Goal: Find specific page/section: Find specific page/section

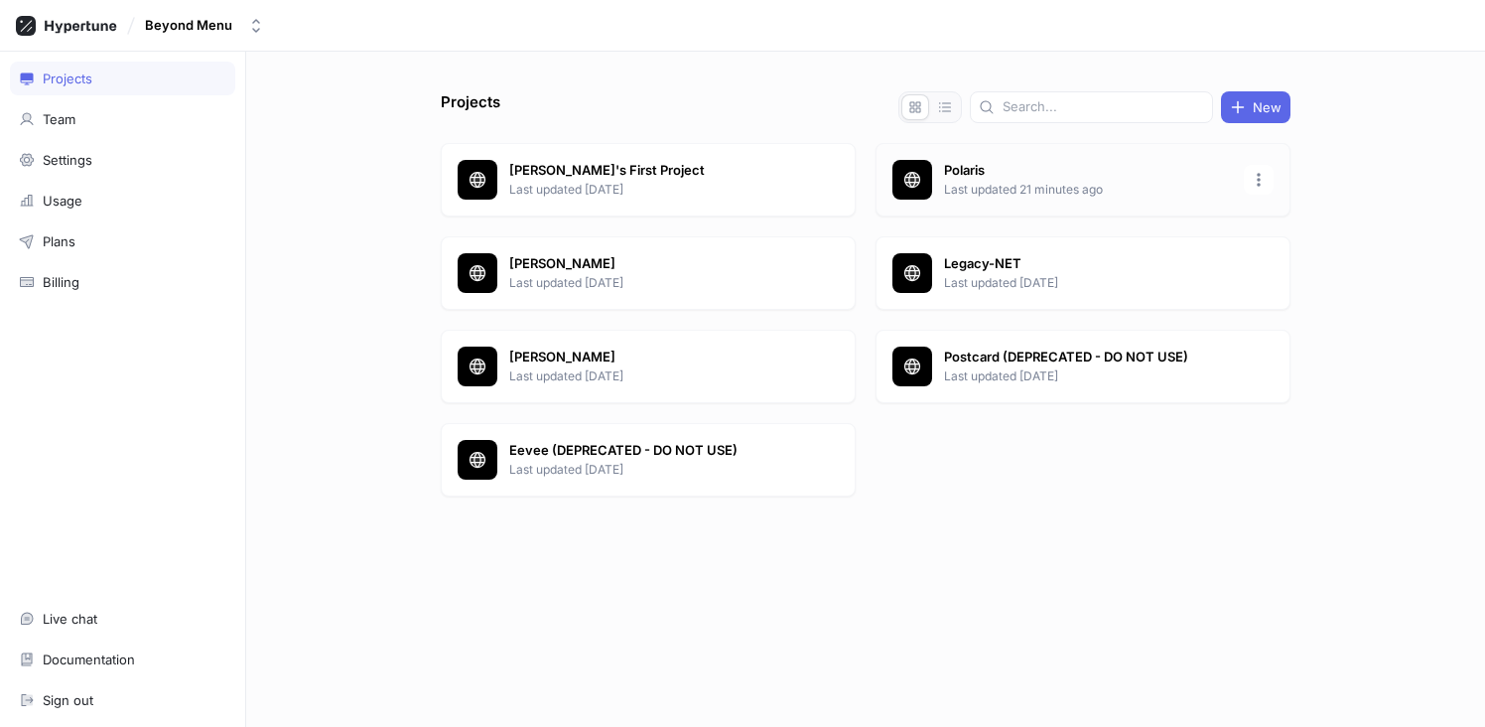
click at [963, 175] on p "Polaris" at bounding box center [1088, 171] width 288 height 20
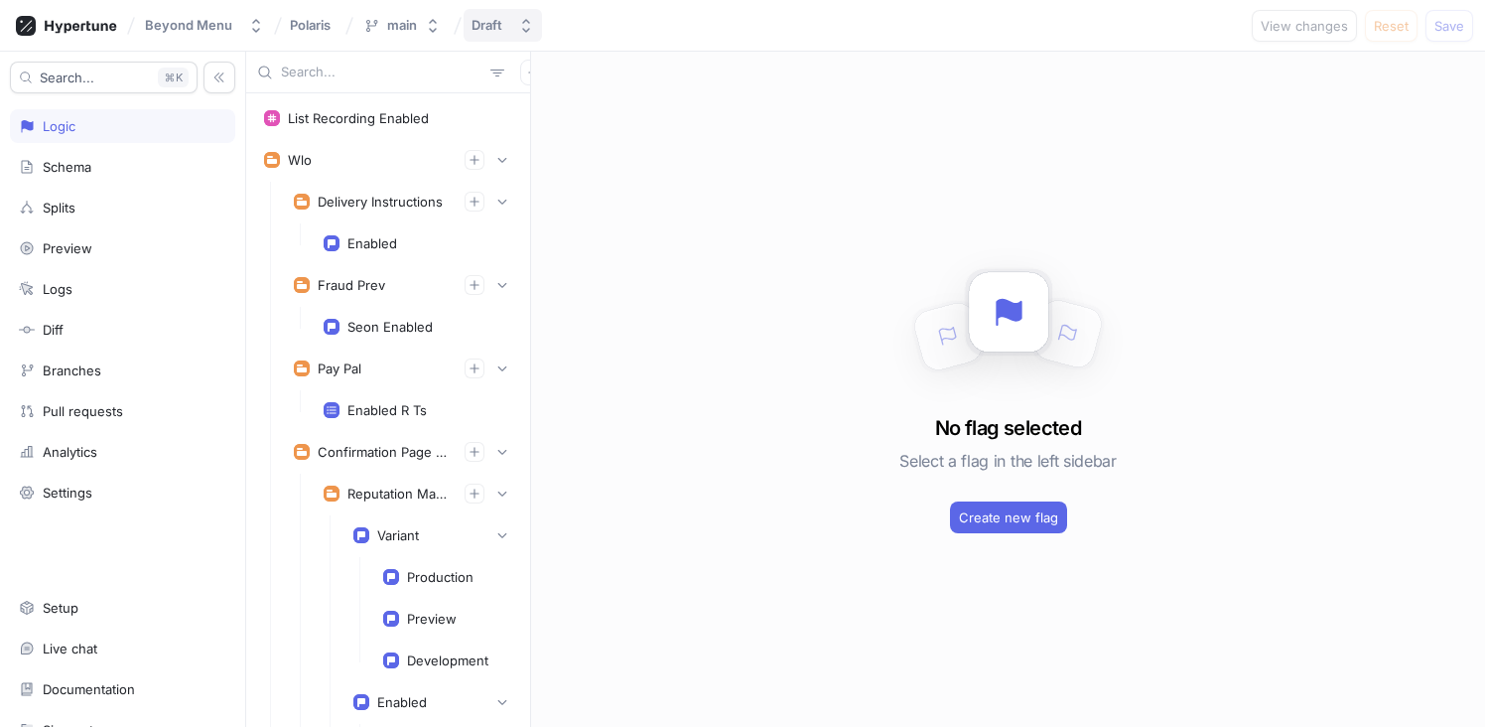
click at [514, 24] on button "Draft" at bounding box center [503, 25] width 78 height 33
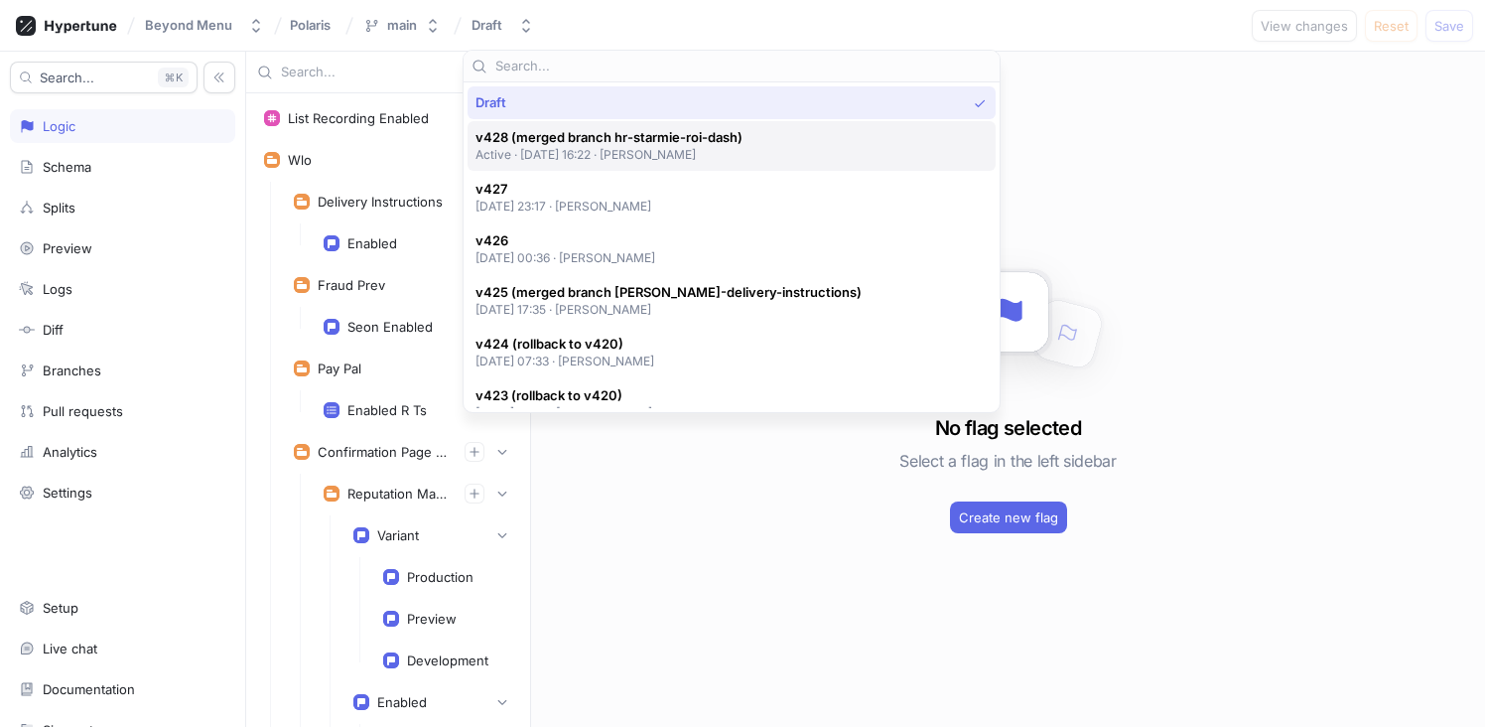
click at [582, 132] on span "v428 (merged branch hr-starmie-roi-dash)" at bounding box center [608, 137] width 267 height 17
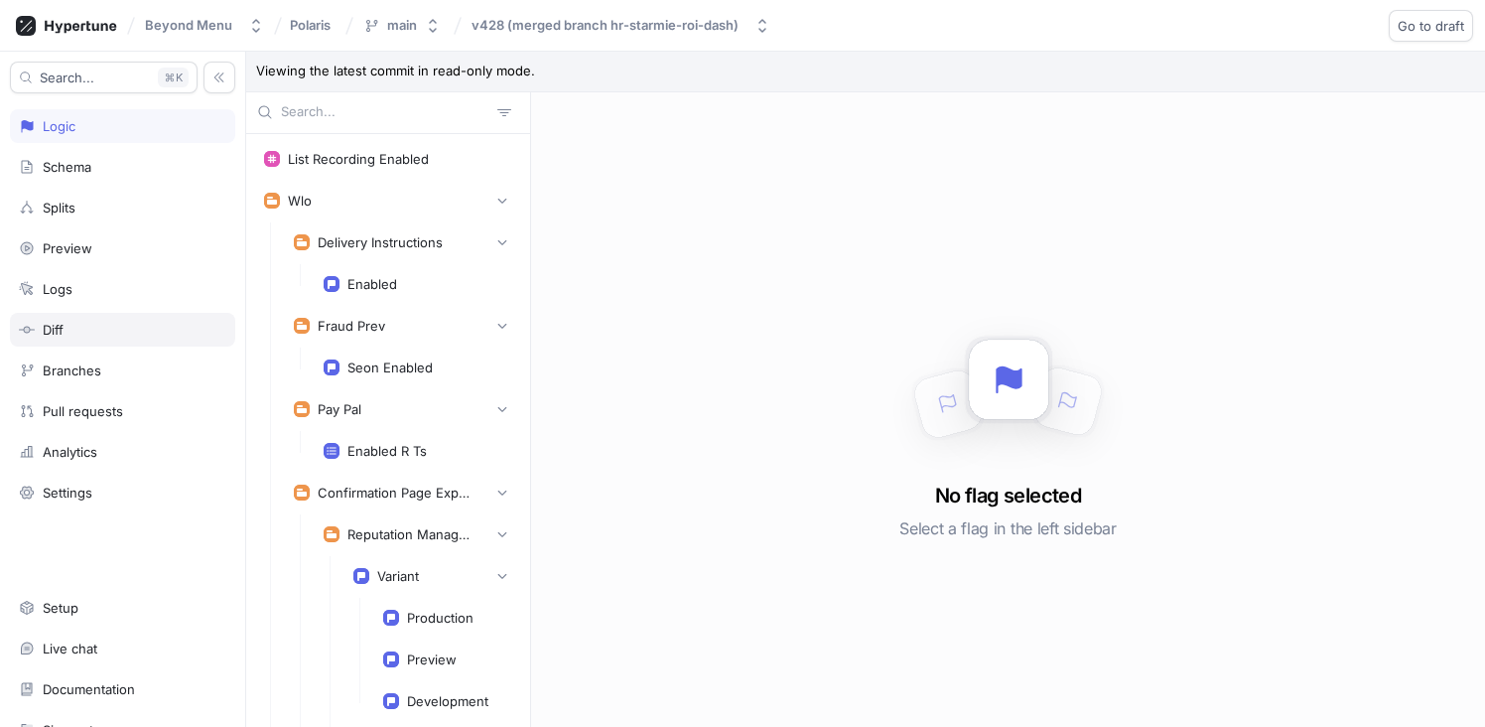
click at [123, 323] on div "Diff" at bounding box center [122, 330] width 207 height 16
